Goal: Information Seeking & Learning: Learn about a topic

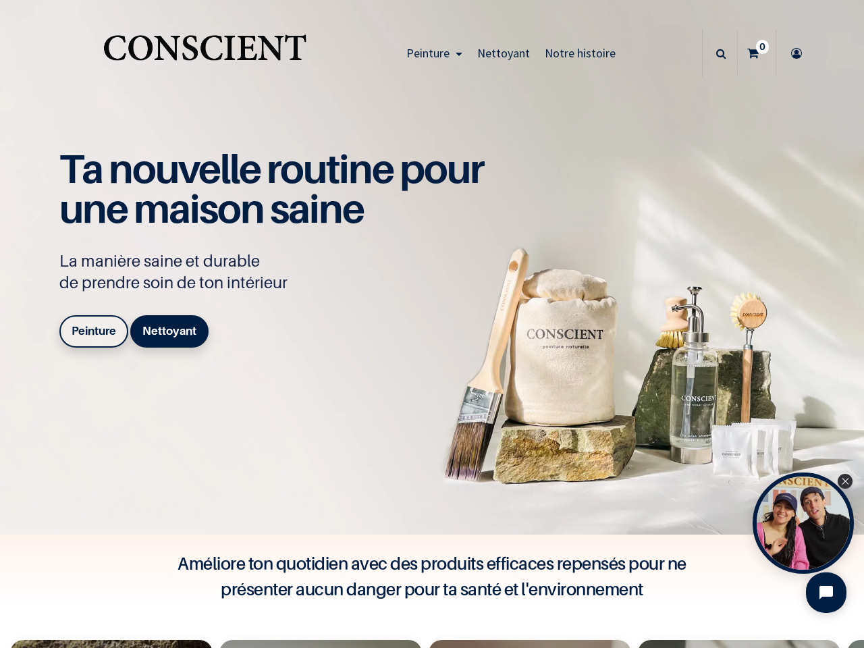
click at [432, 324] on div "Ta nouvelle routine pour une maison saine La manière saine et durable de prendr…" at bounding box center [278, 251] width 439 height 204
click at [431, 53] on span "Peinture" at bounding box center [428, 53] width 43 height 16
click at [717, 53] on icon at bounding box center [722, 53] width 10 height 47
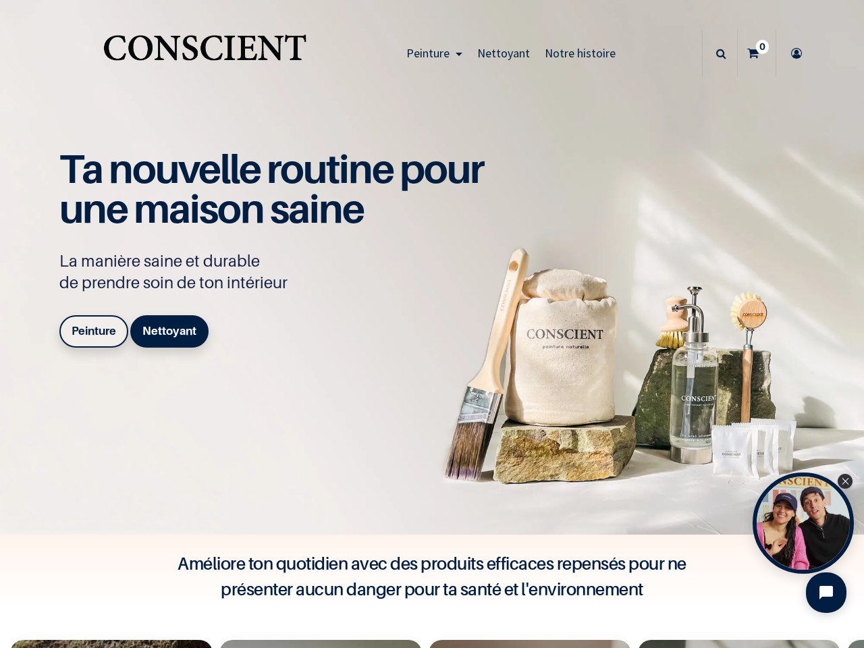
click at [804, 523] on div "Open Tolstoy widget" at bounding box center [803, 523] width 101 height 101
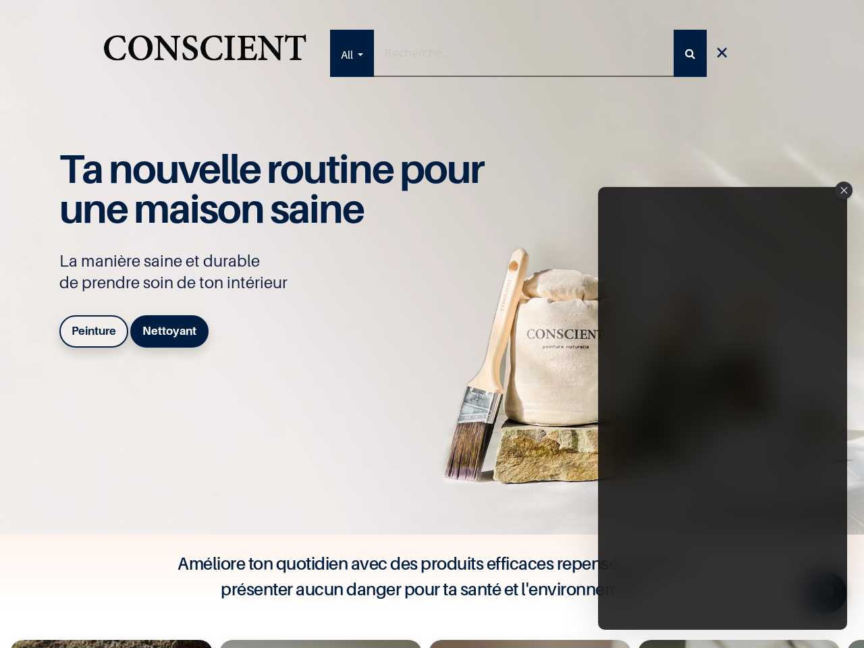
click at [804, 523] on iframe "Tolstoy Player : Tolstoy #3" at bounding box center [722, 408] width 249 height 443
click at [846, 482] on iframe "Tolstoy Player : Tolstoy #3" at bounding box center [722, 408] width 249 height 443
